Goal: Task Accomplishment & Management: Manage account settings

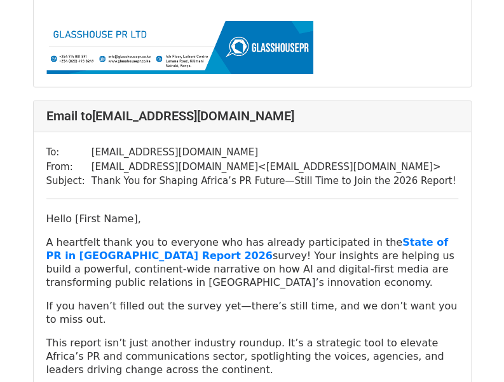
scroll to position [636, 0]
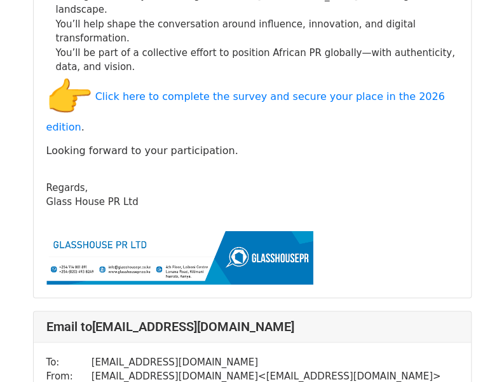
scroll to position [29037, 0]
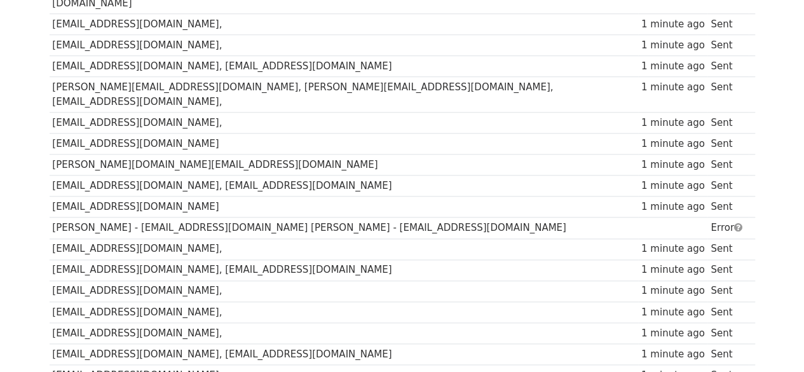
scroll to position [632, 0]
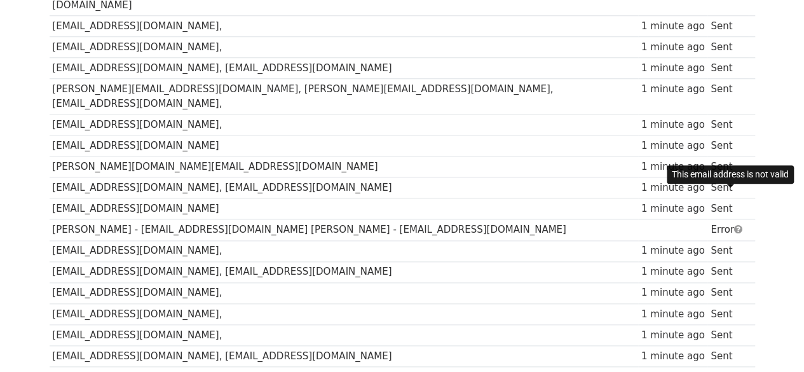
click at [734, 224] on span at bounding box center [738, 229] width 8 height 10
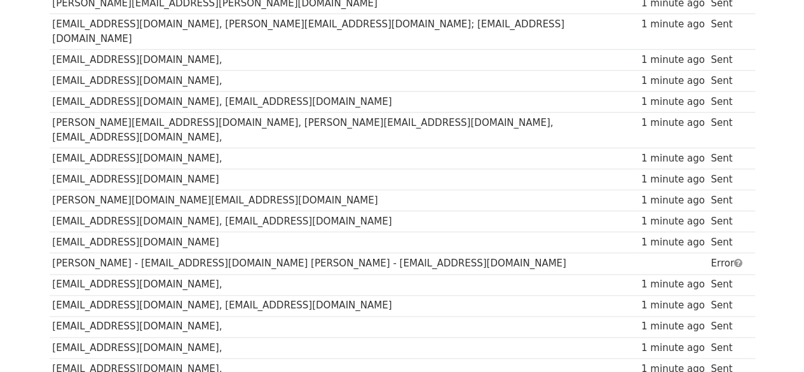
scroll to position [699, 0]
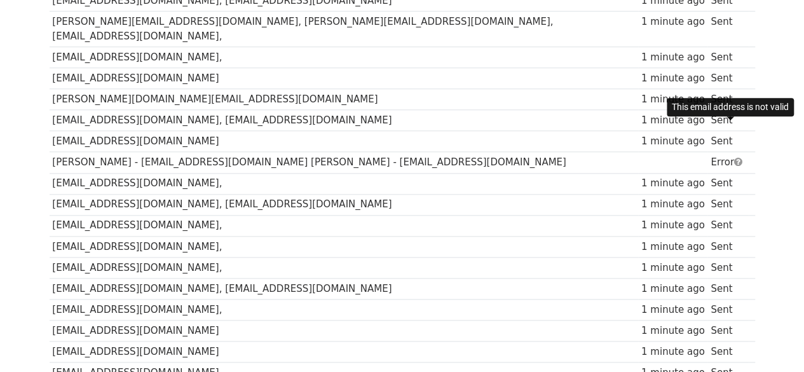
click at [734, 157] on span at bounding box center [738, 162] width 8 height 10
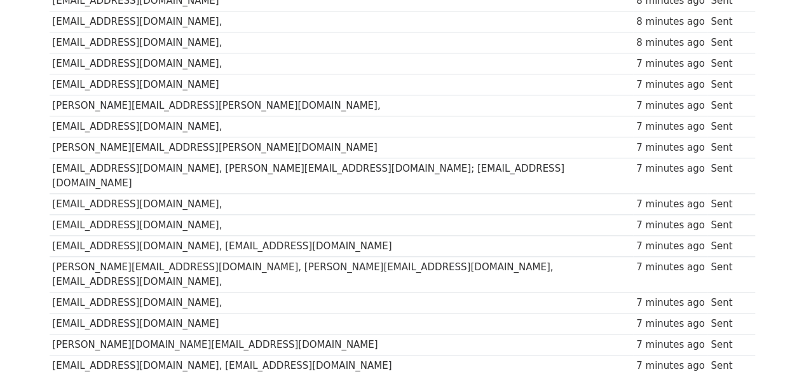
scroll to position [699, 0]
